Goal: Task Accomplishment & Management: Manage account settings

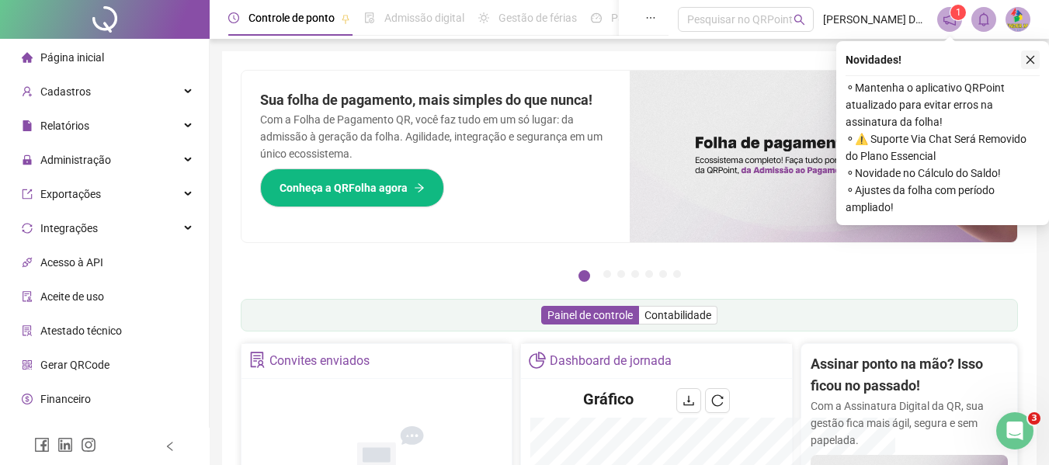
click at [1029, 56] on icon "close" at bounding box center [1030, 59] width 11 height 11
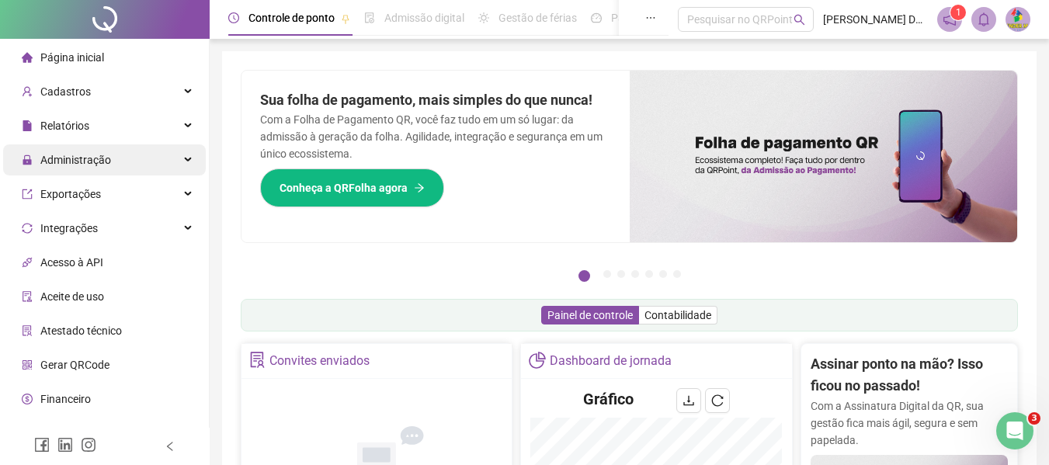
click at [129, 168] on div "Administração" at bounding box center [104, 159] width 203 height 31
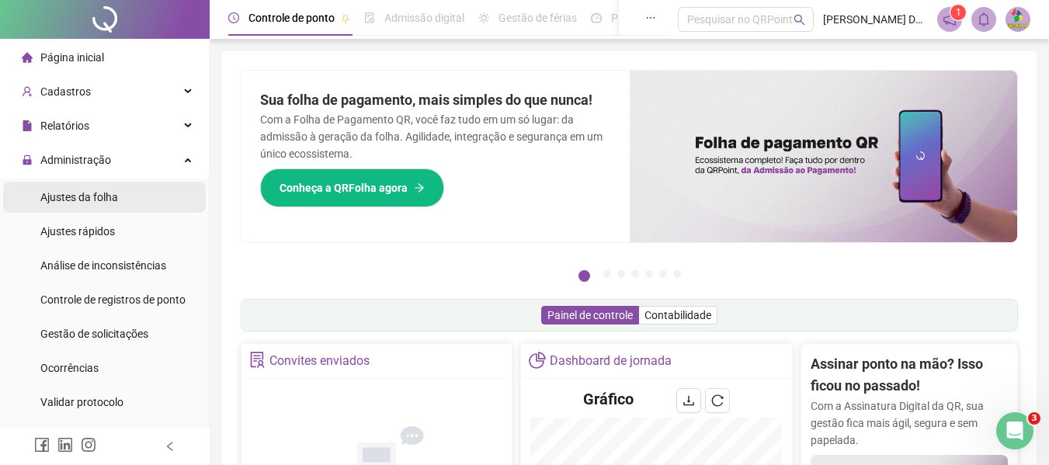
click at [100, 193] on span "Ajustes da folha" at bounding box center [79, 197] width 78 height 12
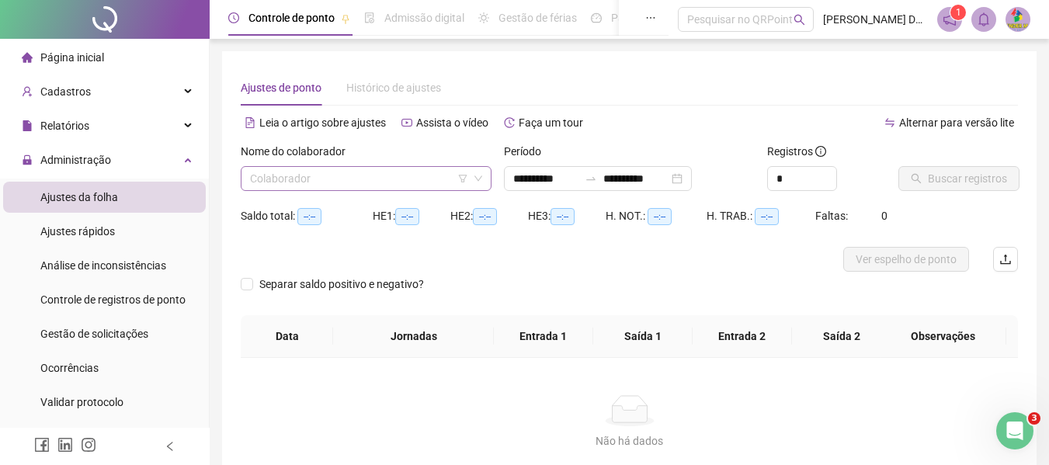
click at [339, 171] on input "search" at bounding box center [359, 178] width 218 height 23
click at [115, 81] on div "Cadastros" at bounding box center [104, 91] width 203 height 31
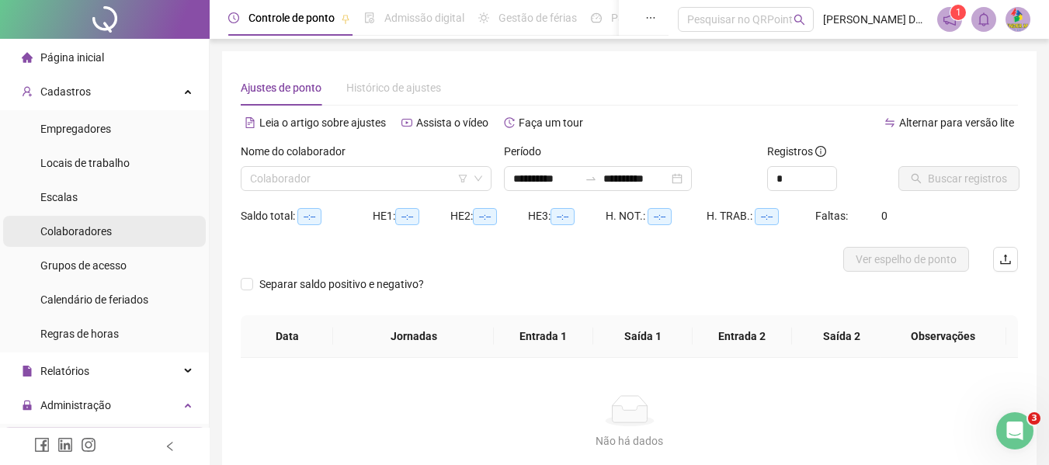
click at [132, 234] on li "Colaboradores" at bounding box center [104, 231] width 203 height 31
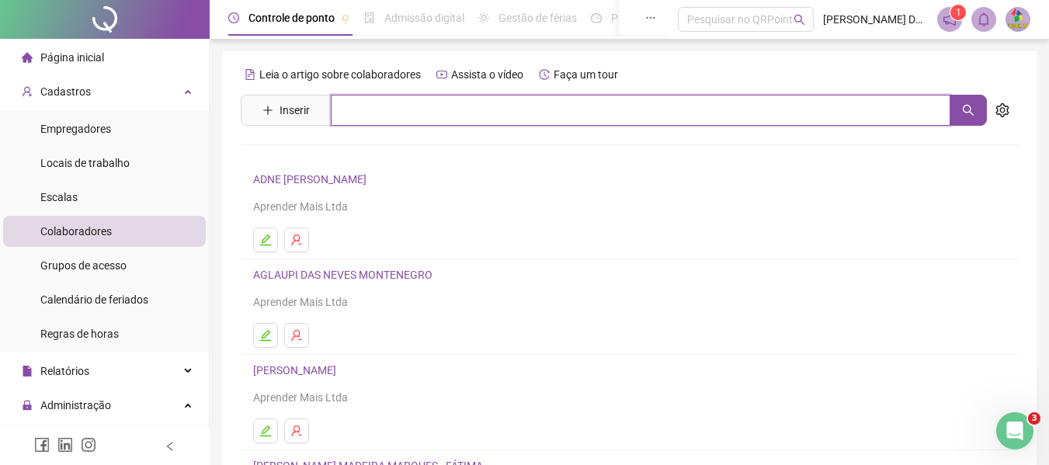
click at [414, 105] on input "text" at bounding box center [641, 110] width 620 height 31
type input "********"
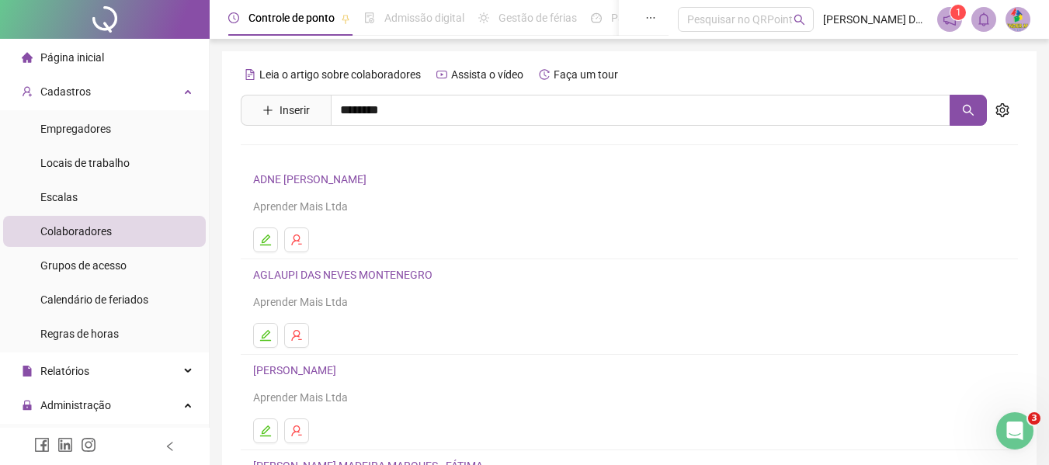
click at [446, 151] on link "[PERSON_NAME] MADEIRA MARQUES - FÁTIMA" at bounding box center [384, 156] width 230 height 12
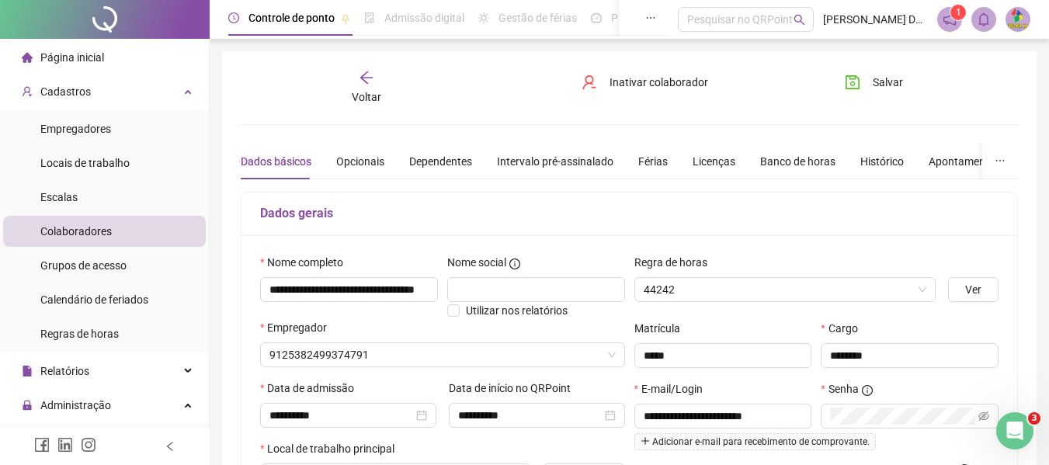
type input "**********"
click at [132, 59] on li "Página inicial" at bounding box center [104, 57] width 203 height 31
